Goal: Entertainment & Leisure: Consume media (video, audio)

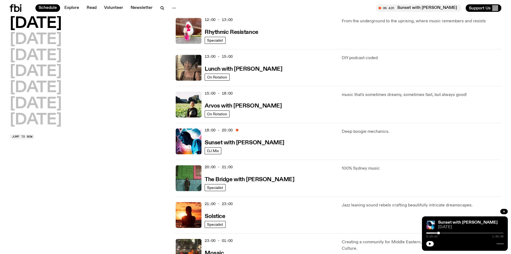
scroll to position [131, 0]
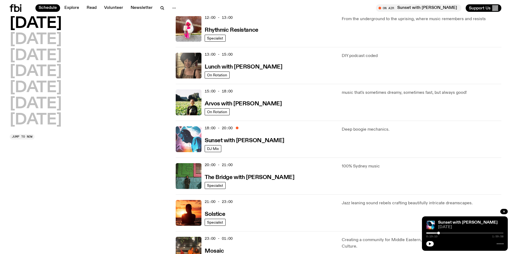
click at [196, 134] on img at bounding box center [189, 139] width 26 height 26
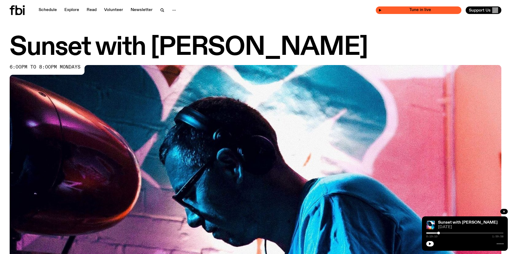
click at [400, 10] on span "Tune in live" at bounding box center [420, 10] width 77 height 4
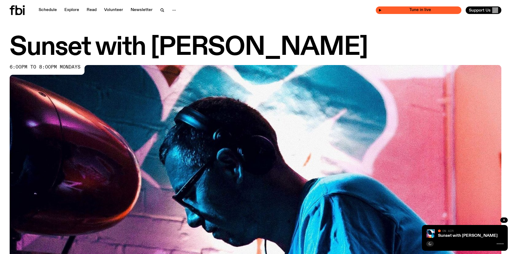
click at [388, 10] on span "Tune in live" at bounding box center [420, 10] width 77 height 4
click at [505, 219] on icon "button" at bounding box center [503, 219] width 3 height 3
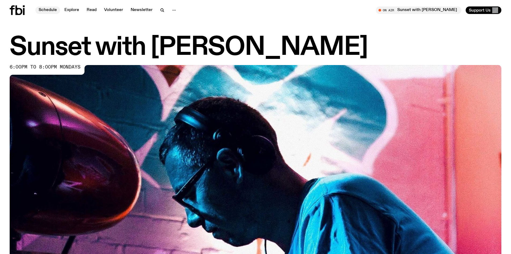
click at [46, 9] on link "Schedule" at bounding box center [47, 10] width 25 height 8
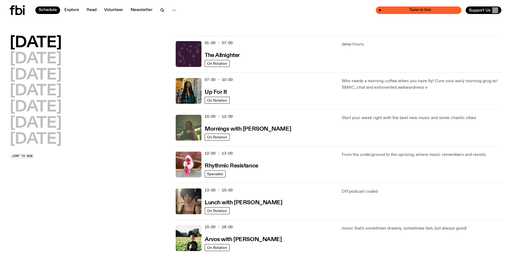
click at [416, 11] on span "Tune in live" at bounding box center [420, 10] width 77 height 4
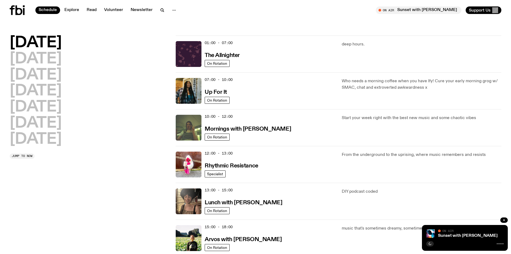
click at [20, 10] on icon at bounding box center [17, 10] width 15 height 10
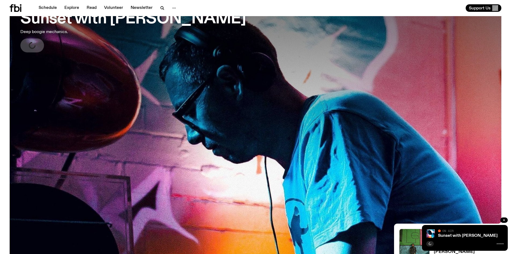
scroll to position [51, 0]
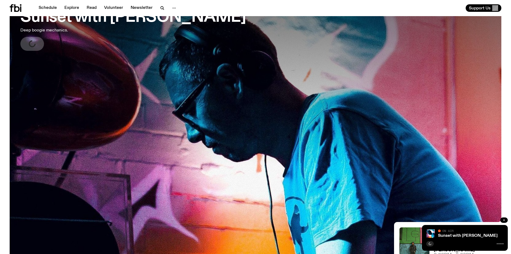
click at [504, 219] on icon "button" at bounding box center [503, 219] width 3 height 3
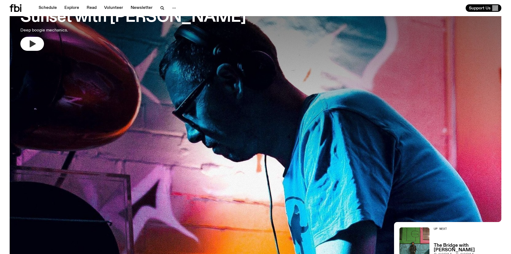
click at [38, 46] on button "button" at bounding box center [32, 44] width 24 height 14
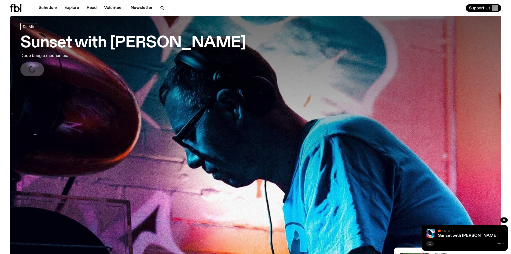
scroll to position [0, 0]
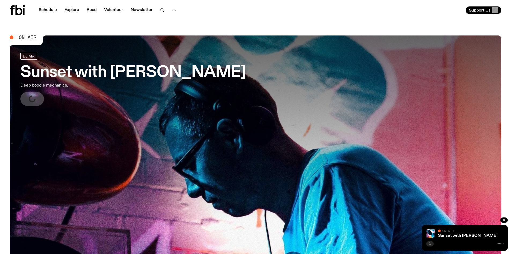
click at [498, 246] on div "Sunset with [PERSON_NAME] On Air On Air" at bounding box center [465, 238] width 86 height 26
click at [504, 219] on icon "button" at bounding box center [504, 220] width 2 height 2
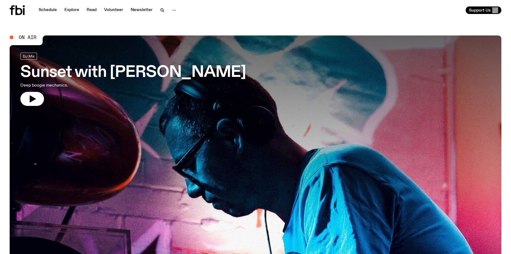
click at [27, 40] on span "On Air" at bounding box center [28, 37] width 18 height 5
click at [37, 102] on button "button" at bounding box center [32, 99] width 24 height 14
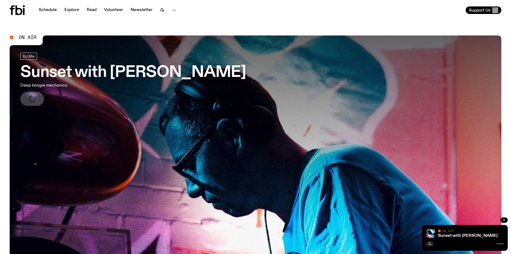
click at [472, 241] on div at bounding box center [464, 243] width 77 height 6
